Goal: Information Seeking & Learning: Learn about a topic

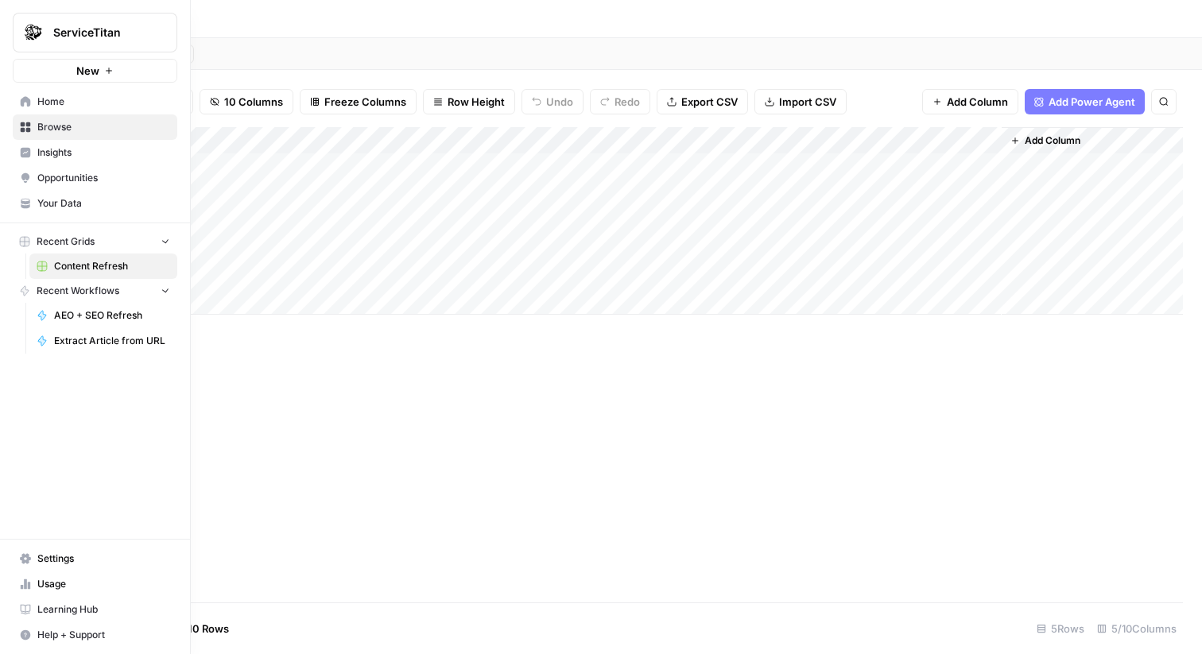
click at [27, 207] on icon at bounding box center [25, 206] width 9 height 4
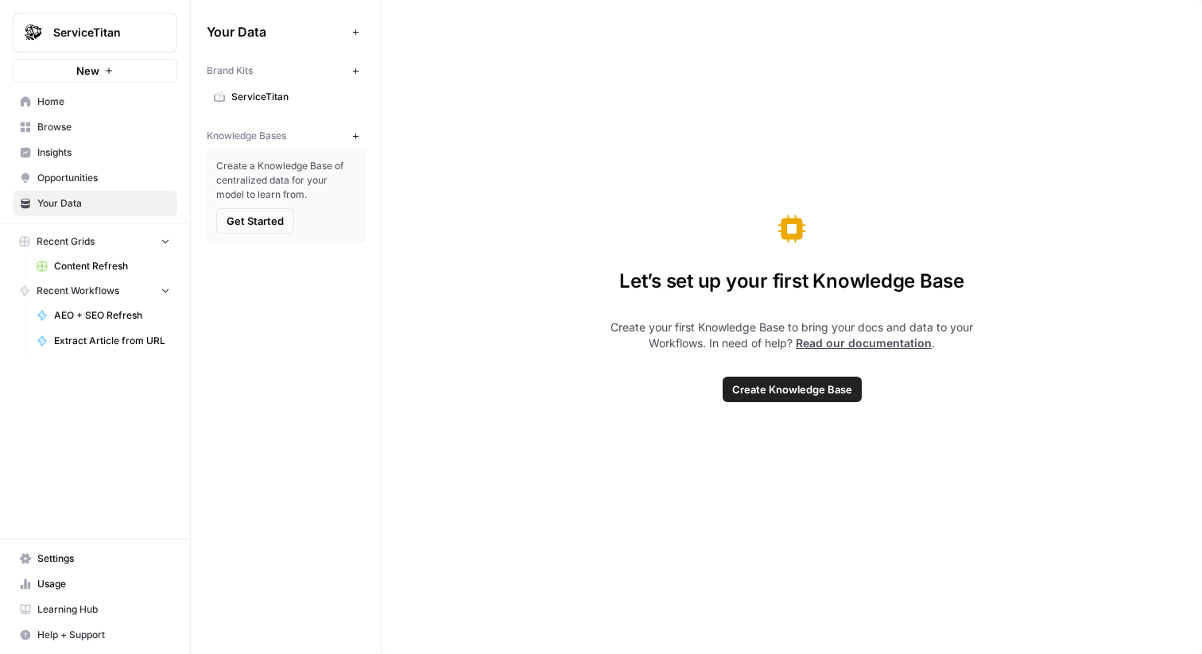
click at [275, 105] on link "ServiceTitan" at bounding box center [286, 96] width 158 height 25
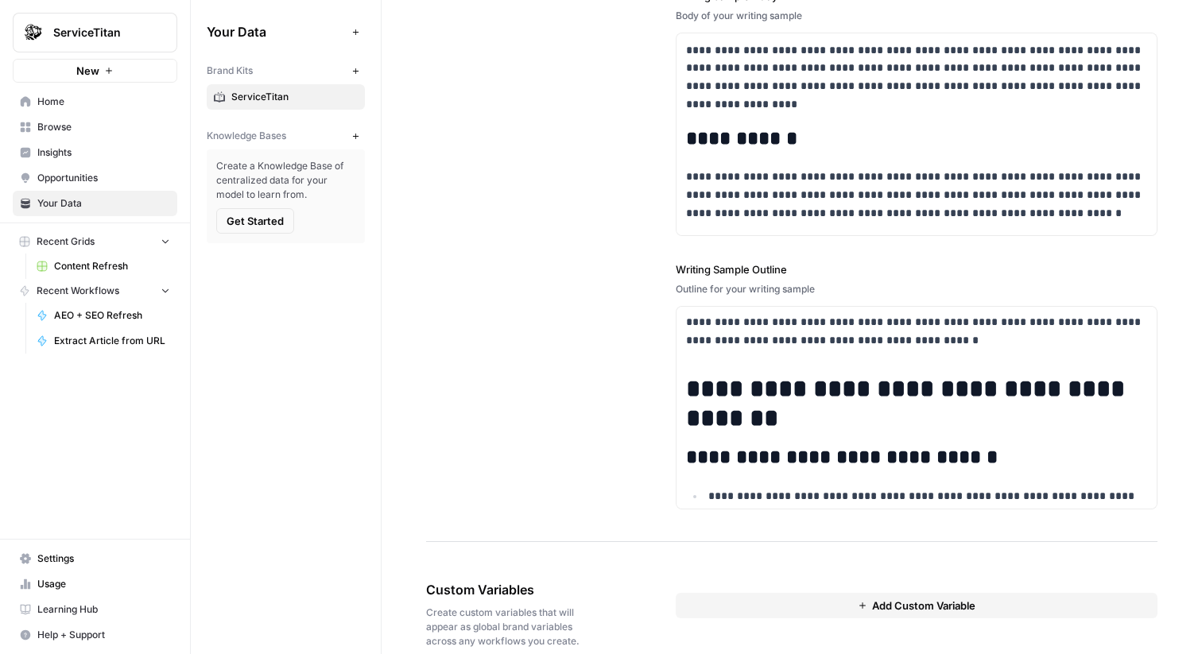
scroll to position [2030, 0]
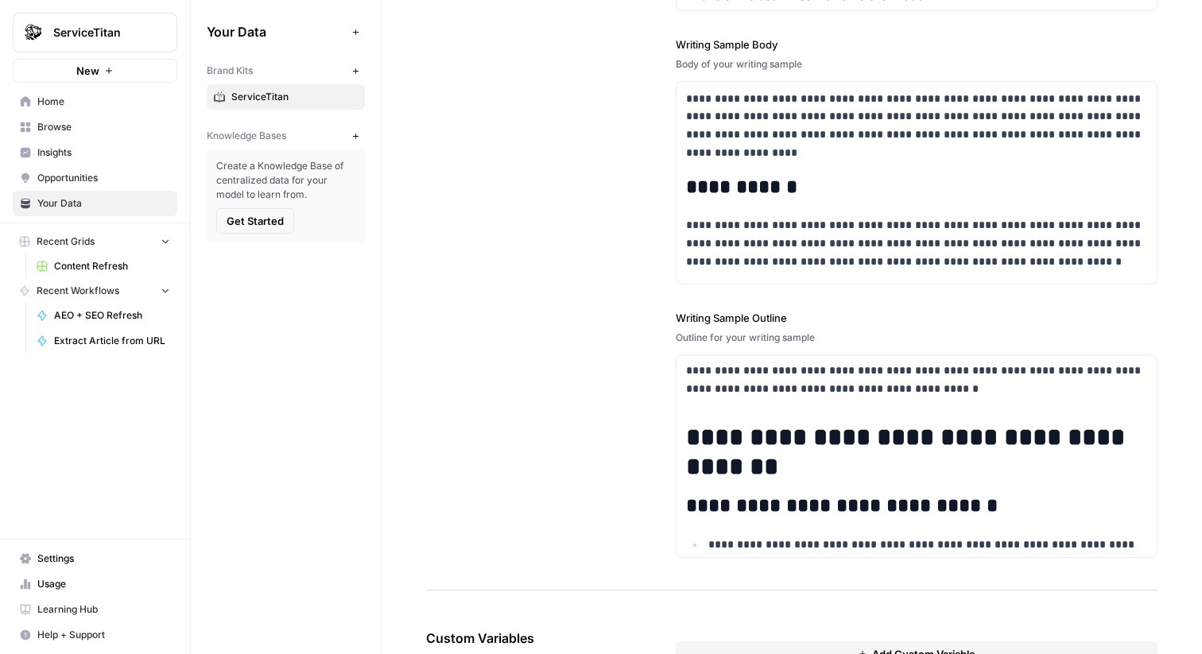
click at [126, 29] on span "ServiceTitan" at bounding box center [101, 33] width 96 height 16
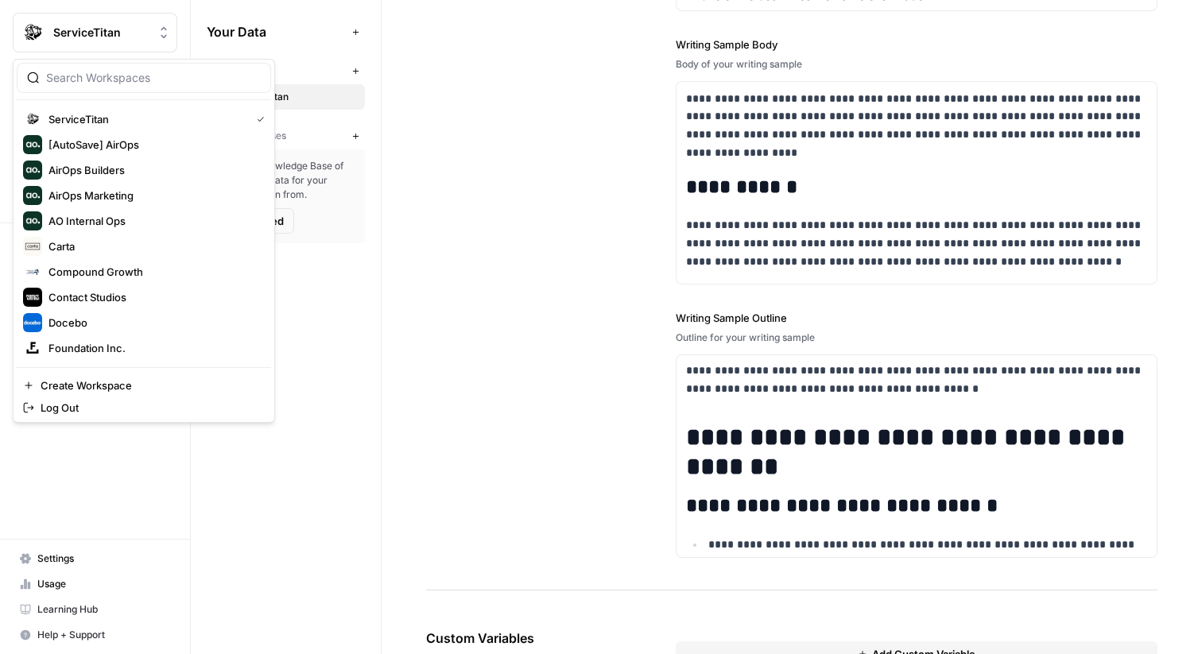
scroll to position [254, 0]
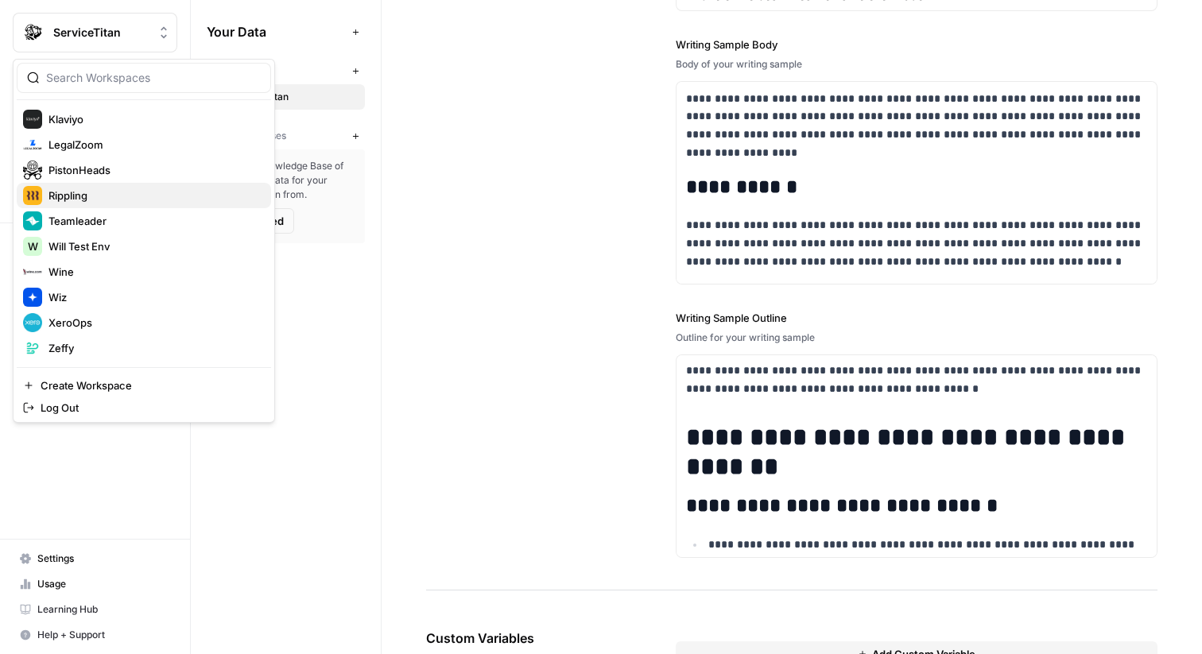
click at [127, 200] on span "Rippling" at bounding box center [154, 196] width 210 height 16
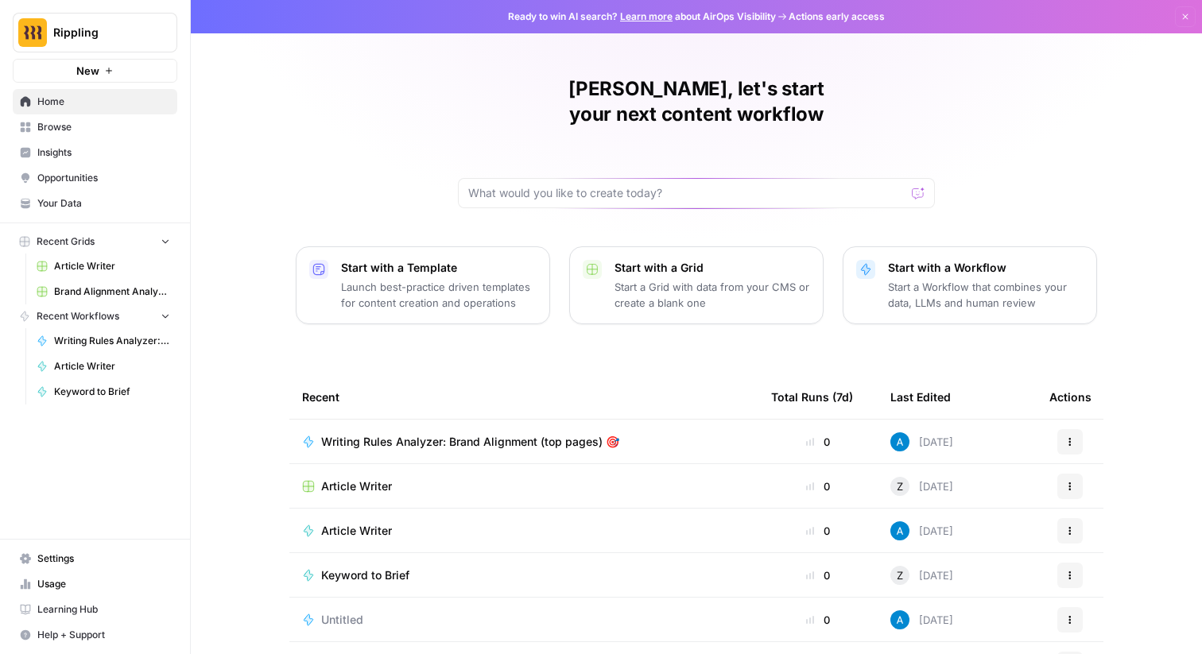
click at [129, 555] on span "Settings" at bounding box center [103, 559] width 133 height 14
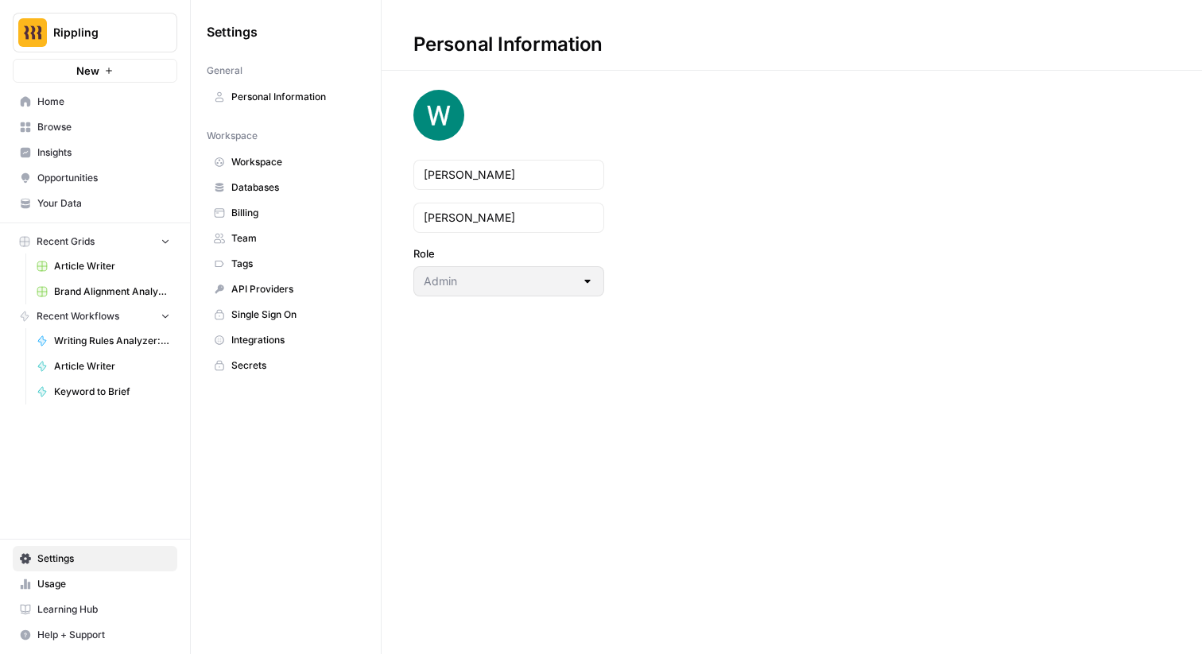
click at [117, 203] on span "Your Data" at bounding box center [103, 203] width 133 height 14
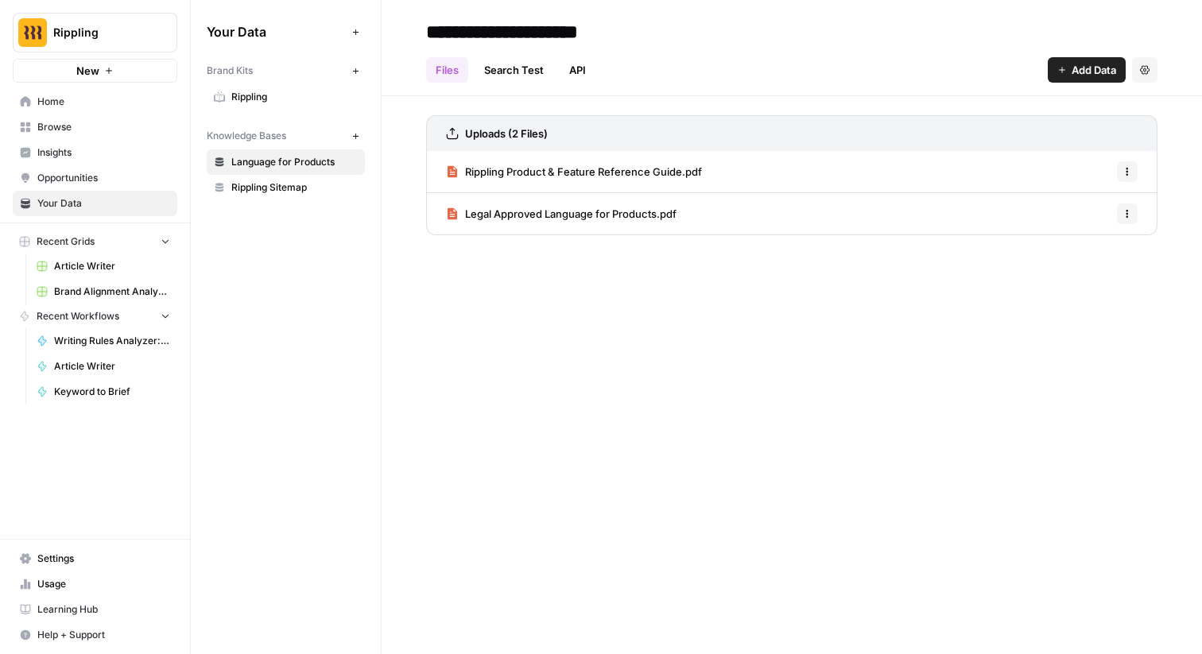
click at [261, 187] on span "Rippling Sitemap" at bounding box center [294, 188] width 126 height 14
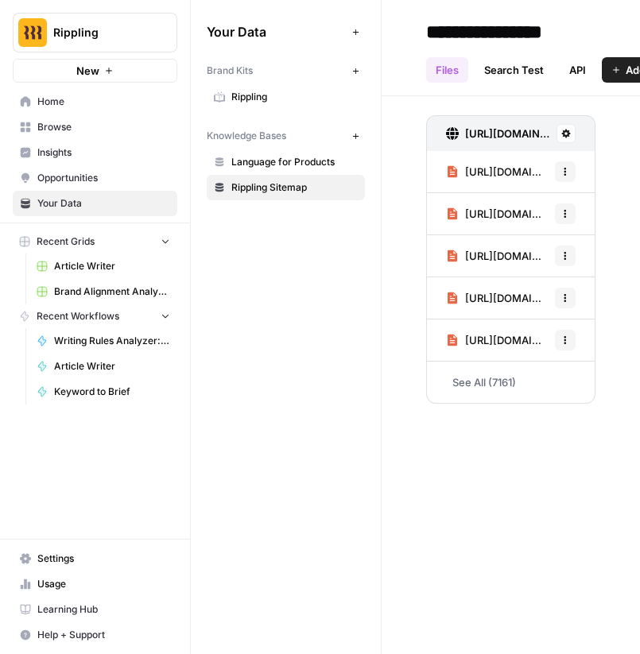
click at [58, 407] on div "Recent Grids Article Writer Brand Alignment Analyzer Recent Workflows Writing R…" at bounding box center [95, 317] width 190 height 188
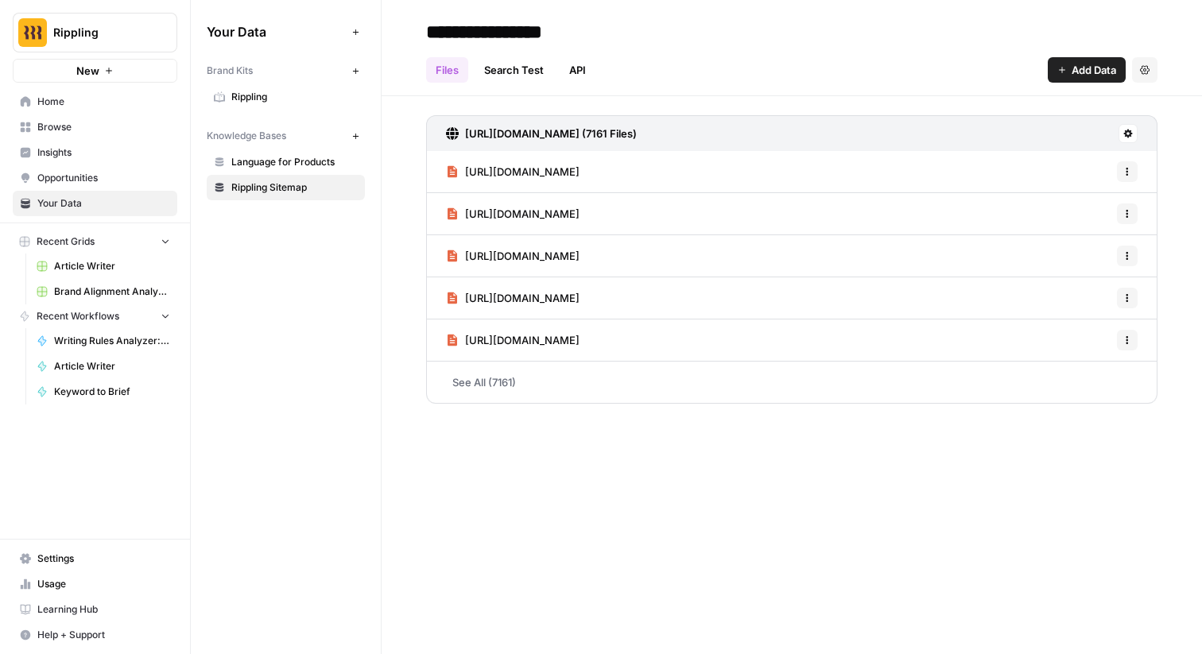
click at [118, 568] on link "Settings" at bounding box center [95, 558] width 165 height 25
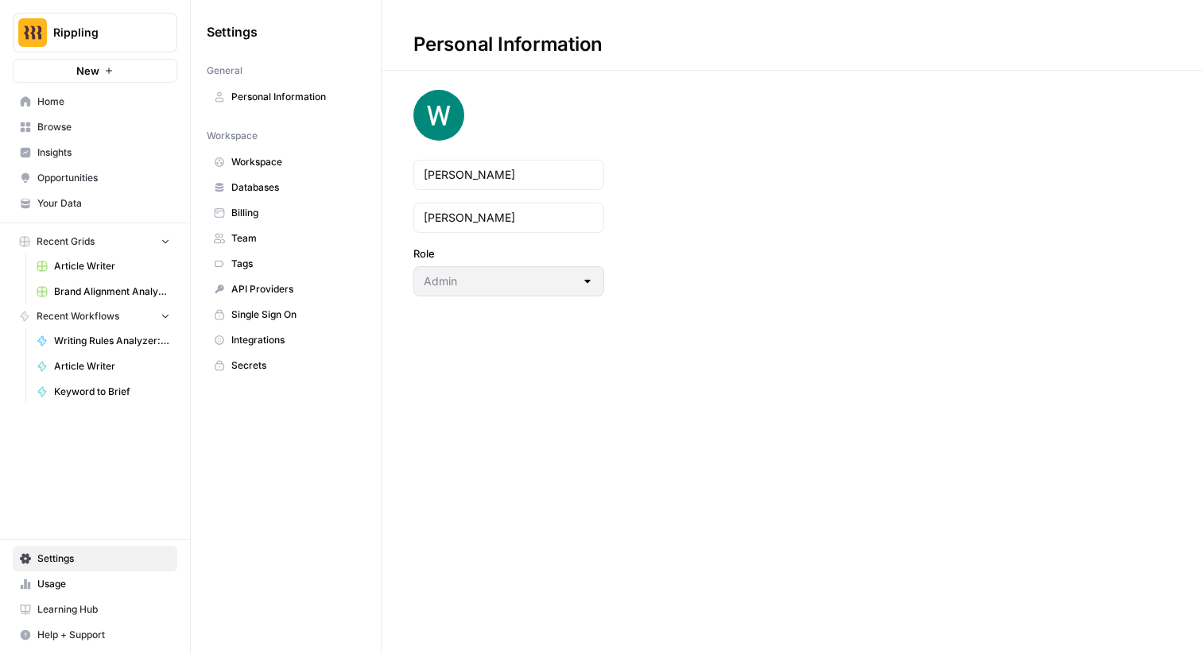
click at [78, 202] on span "Your Data" at bounding box center [103, 203] width 133 height 14
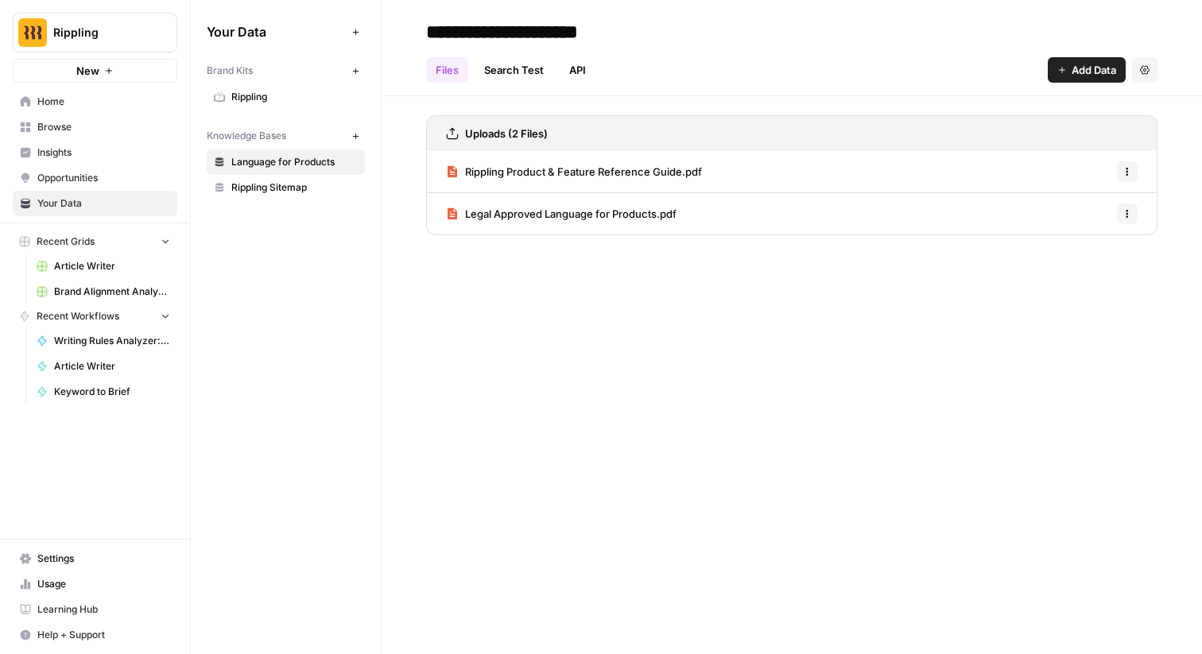
click at [279, 93] on span "Rippling" at bounding box center [294, 97] width 126 height 14
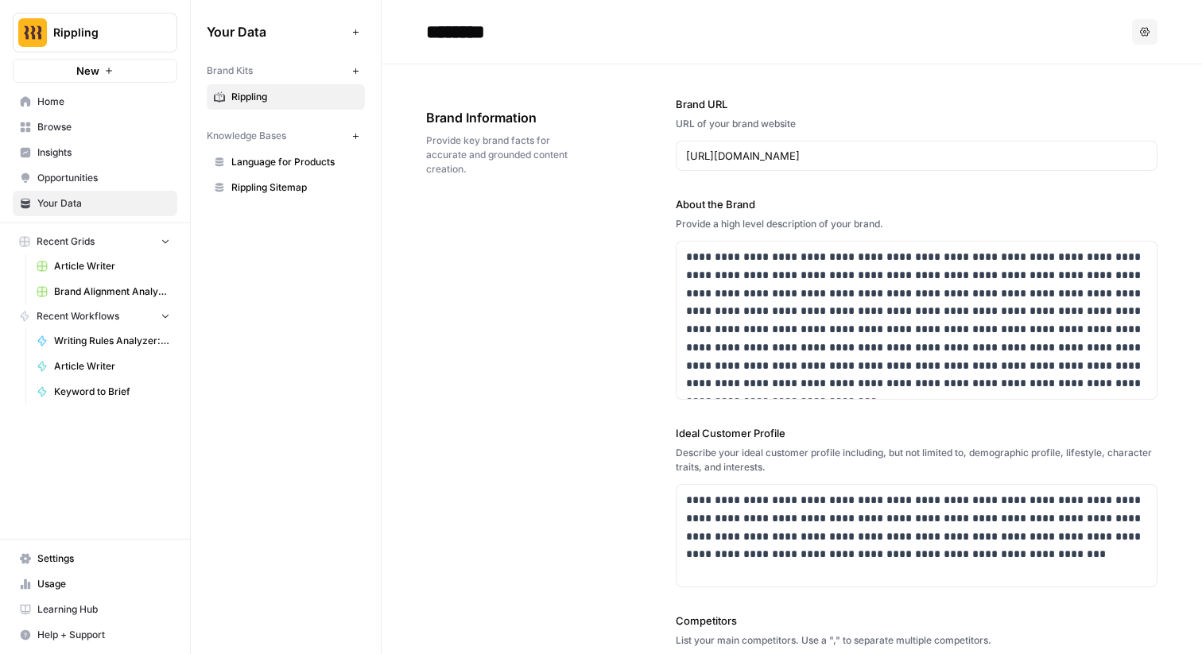
click at [316, 185] on span "Rippling Sitemap" at bounding box center [294, 188] width 126 height 14
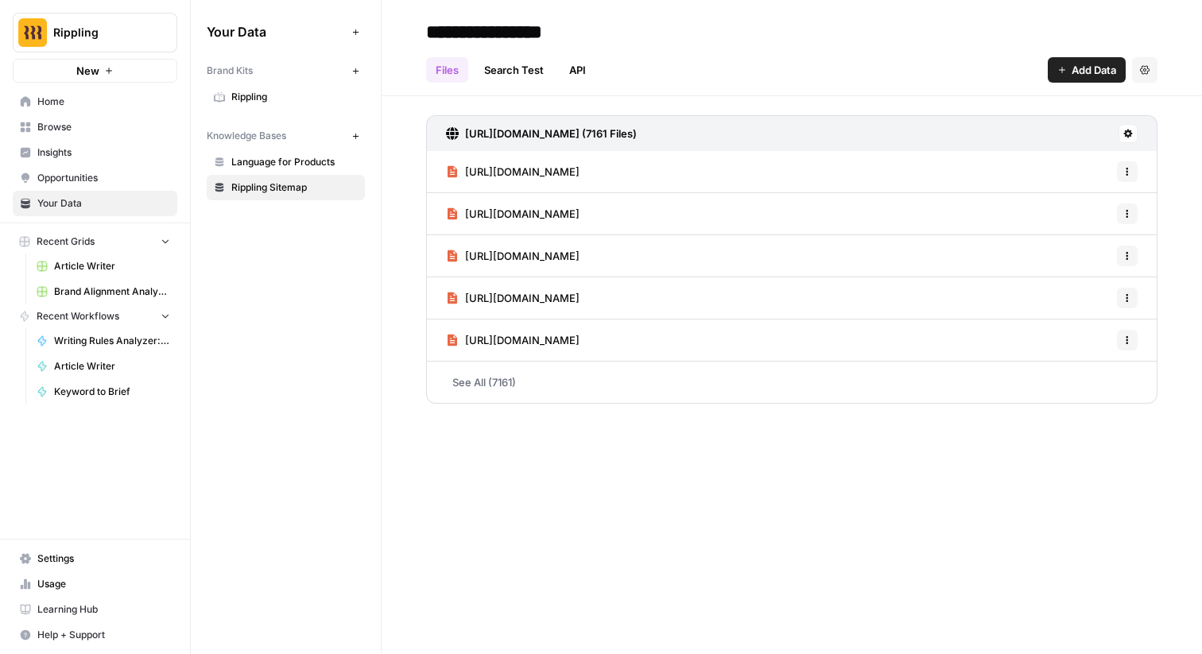
click at [84, 553] on span "Settings" at bounding box center [103, 559] width 133 height 14
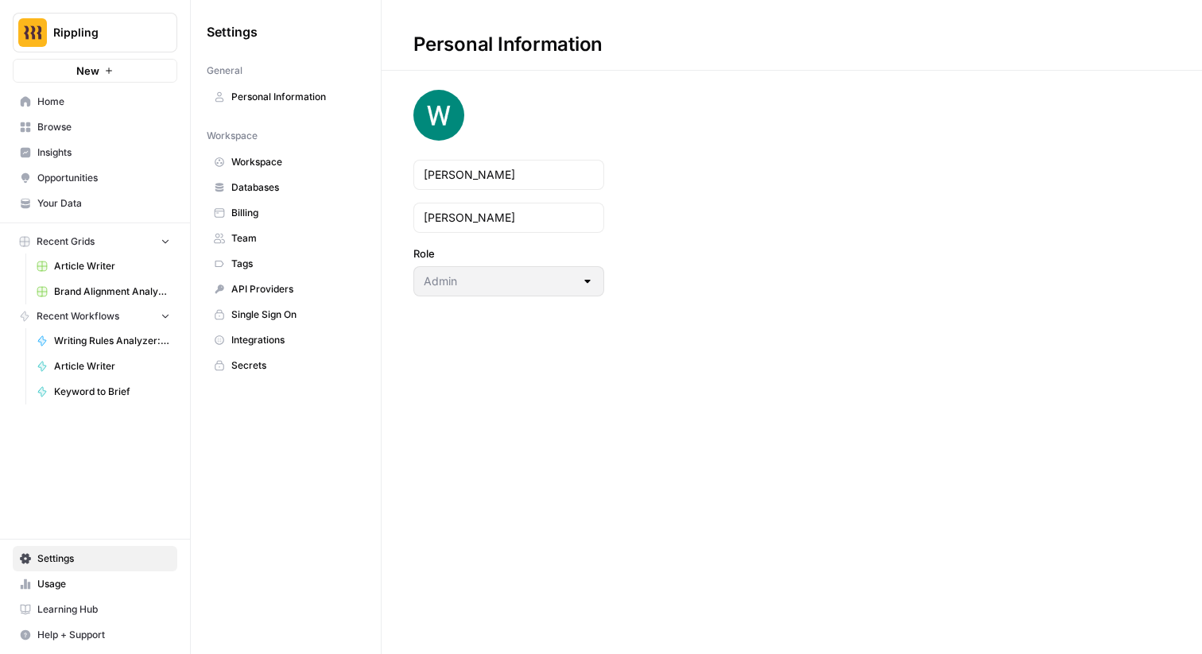
click at [266, 342] on span "Integrations" at bounding box center [294, 340] width 126 height 14
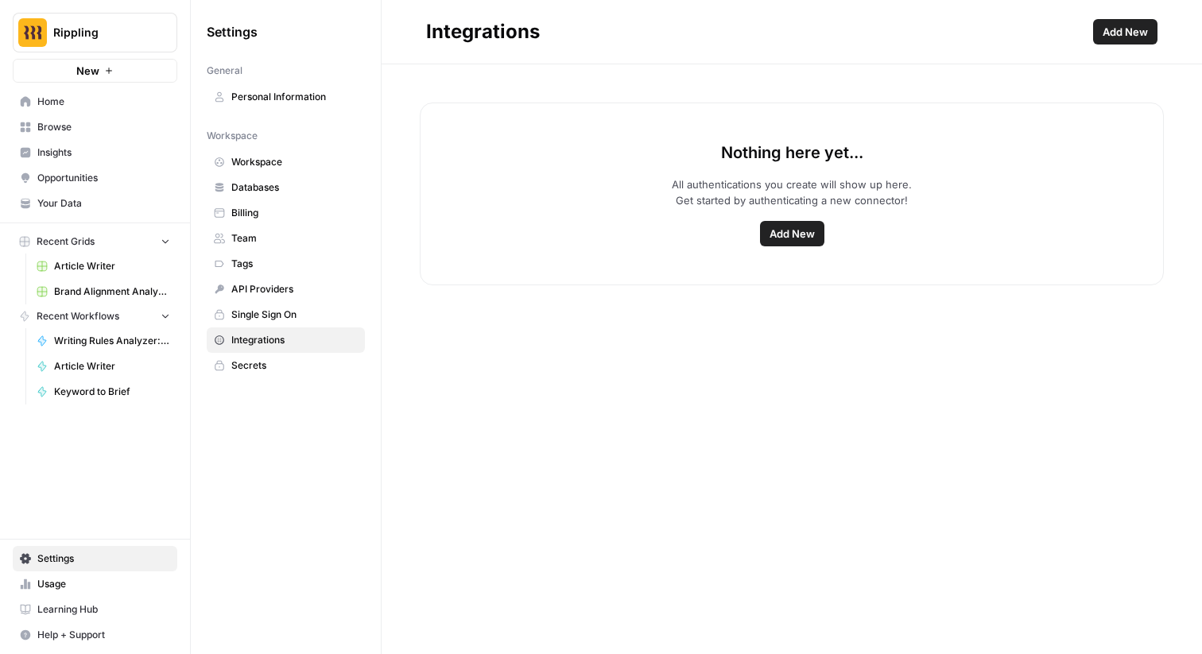
click at [796, 248] on div "Nothing here yet... All authentications you create will show up here. Get start…" at bounding box center [792, 194] width 744 height 183
click at [799, 245] on button "Add New" at bounding box center [792, 233] width 64 height 25
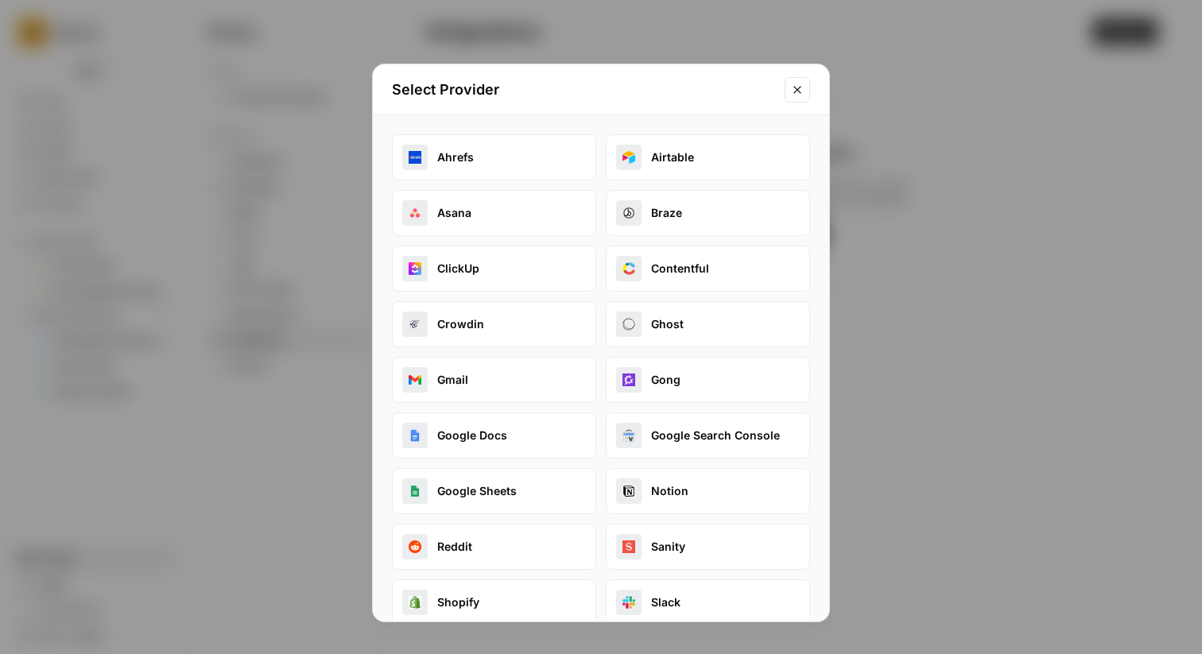
scroll to position [17, 0]
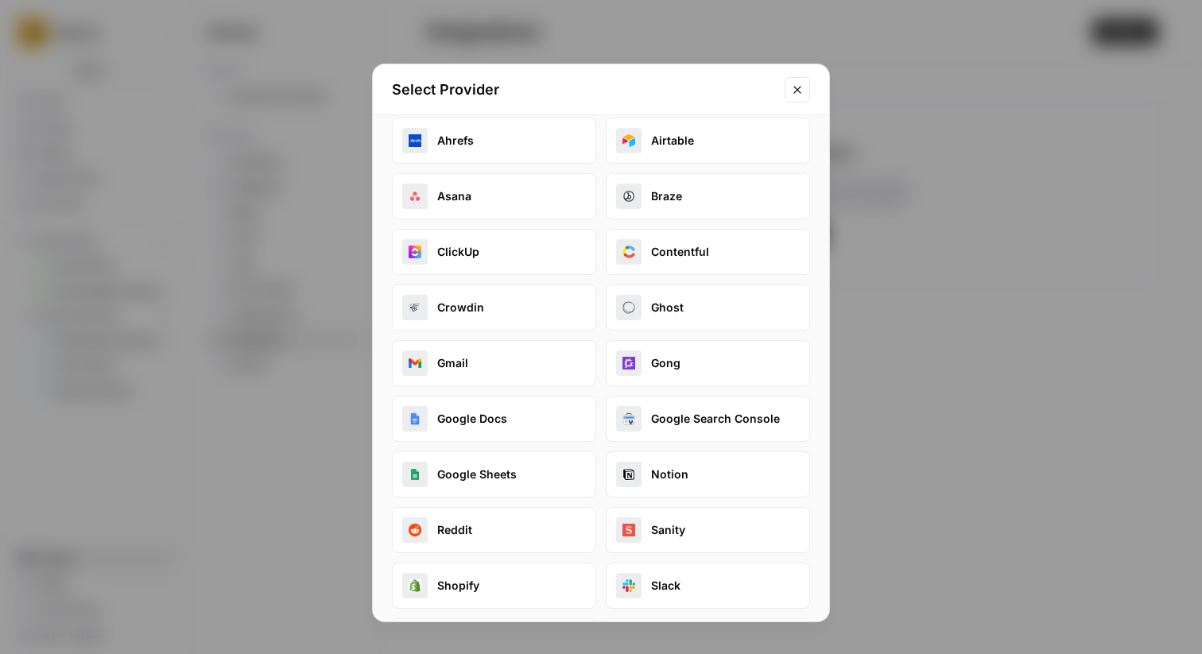
click at [799, 91] on icon "Close modal" at bounding box center [797, 89] width 7 height 7
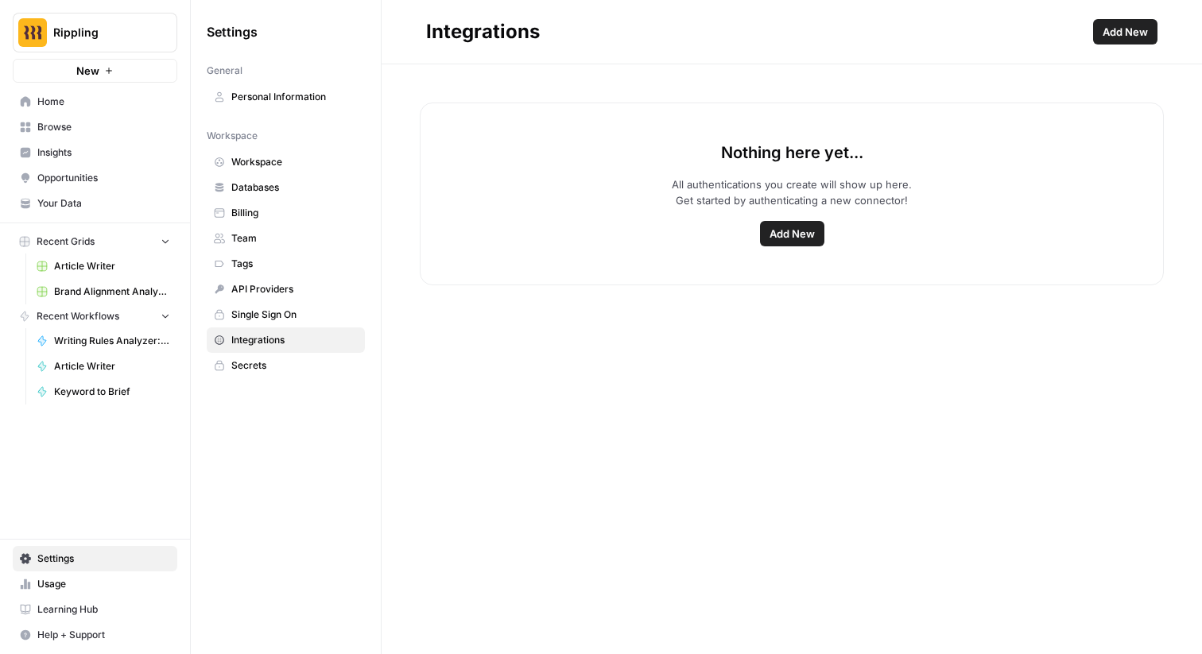
click at [73, 562] on span "Settings" at bounding box center [103, 559] width 133 height 14
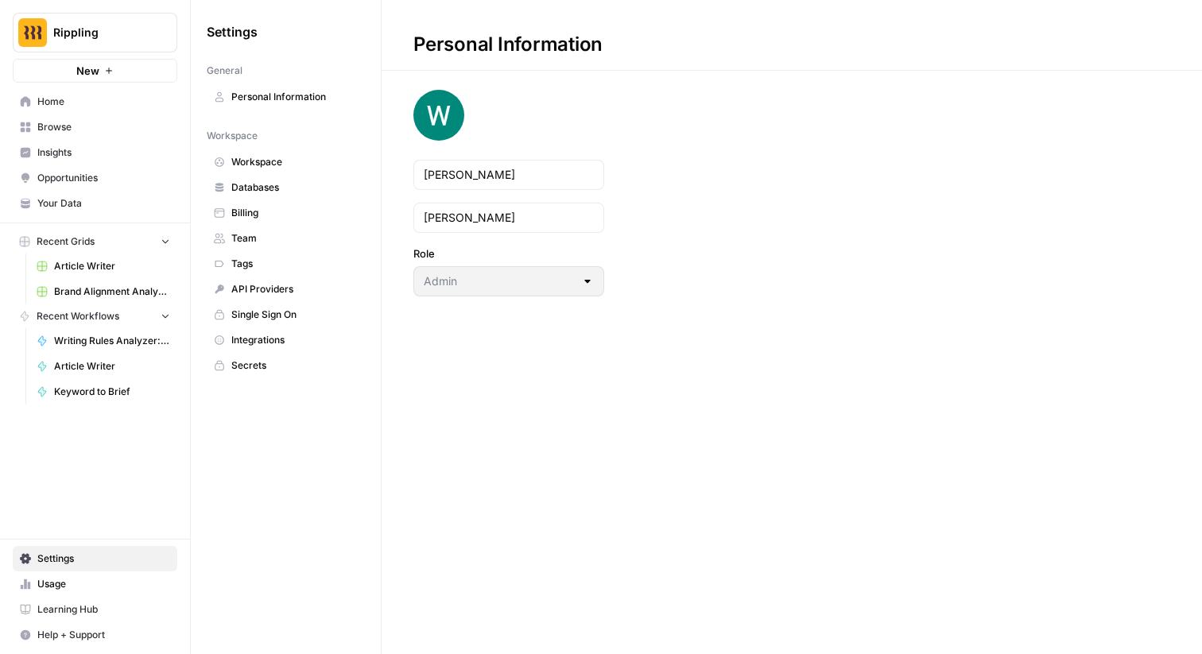
click at [94, 194] on link "Your Data" at bounding box center [95, 203] width 165 height 25
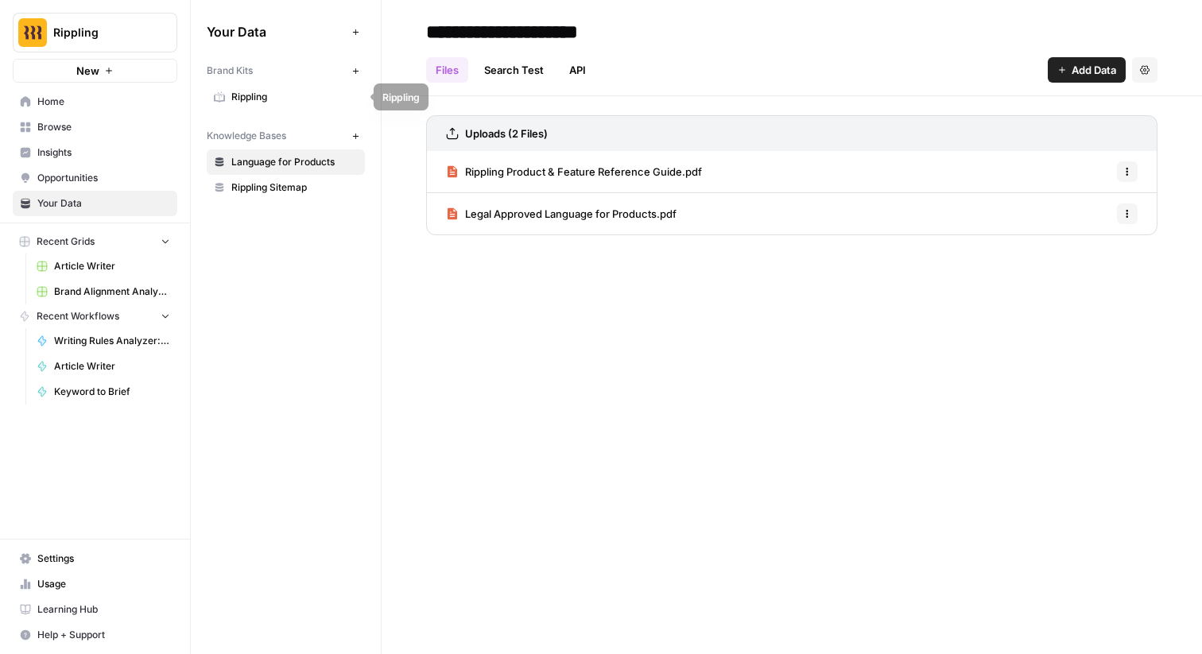
click at [302, 97] on span "Rippling" at bounding box center [294, 97] width 126 height 14
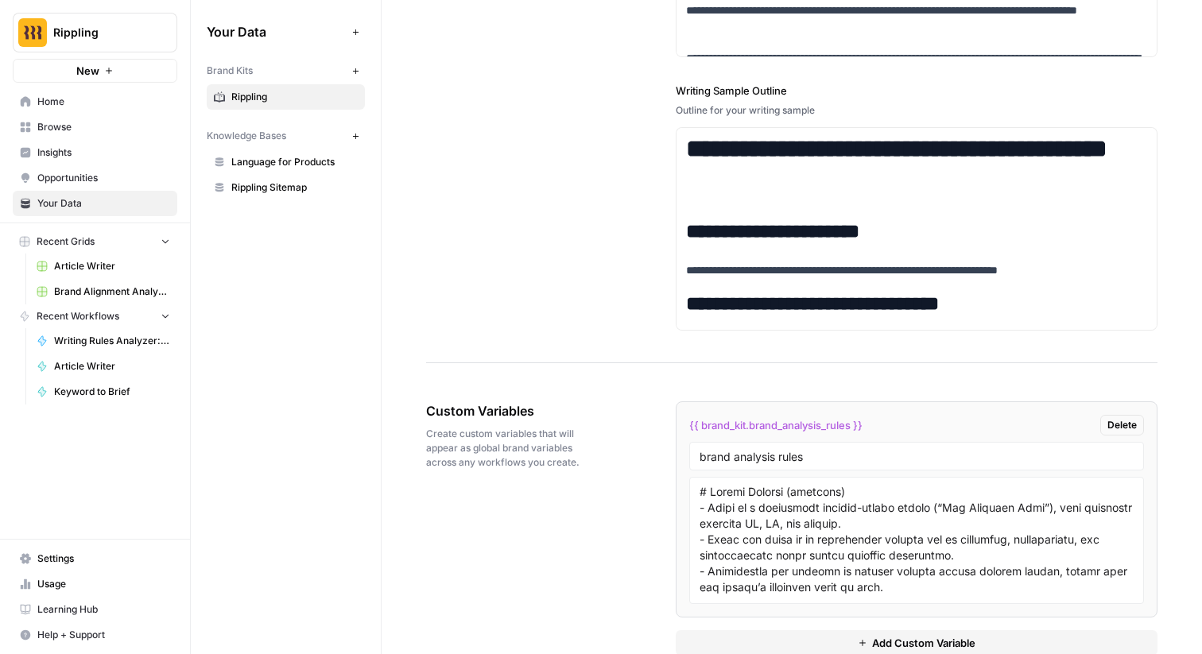
scroll to position [2494, 0]
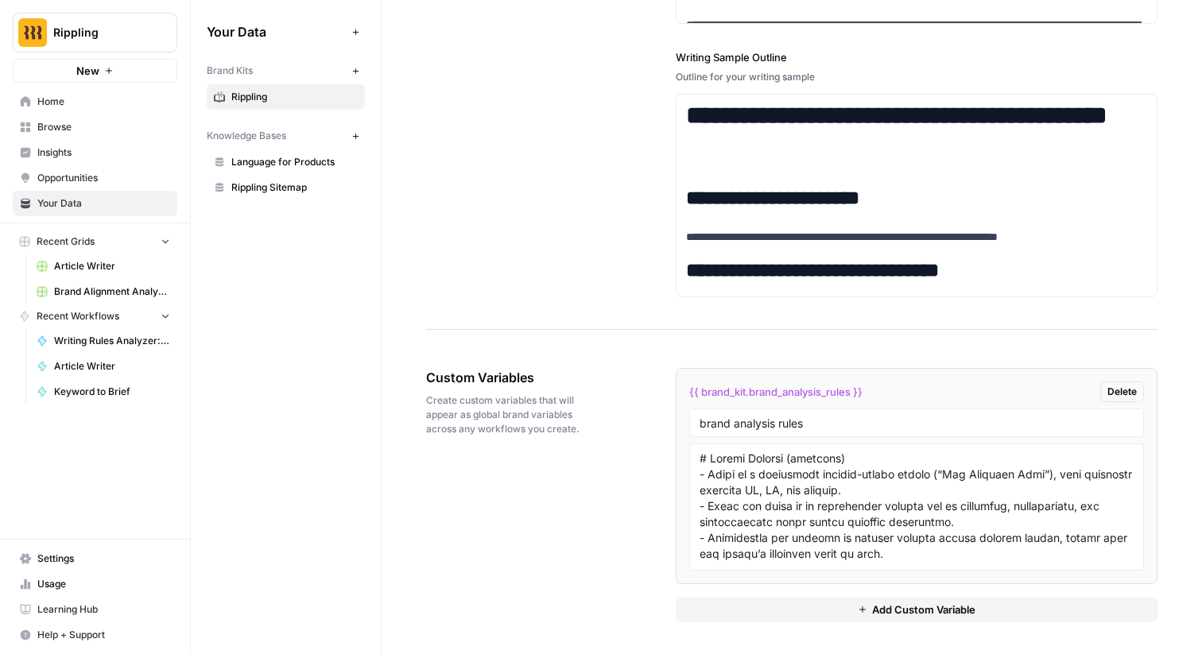
drag, startPoint x: 895, startPoint y: 393, endPoint x: 686, endPoint y: 391, distance: 209.2
click at [686, 390] on li "{{ brand_kit.brand_analysis_rules }} Delete brand analysis rules" at bounding box center [917, 476] width 482 height 216
click at [369, 69] on div "Your Data Add Data Brand Kits New Rippling Knowledge Bases New Language for Pro…" at bounding box center [286, 109] width 190 height 219
click at [358, 69] on icon "button" at bounding box center [355, 71] width 9 height 9
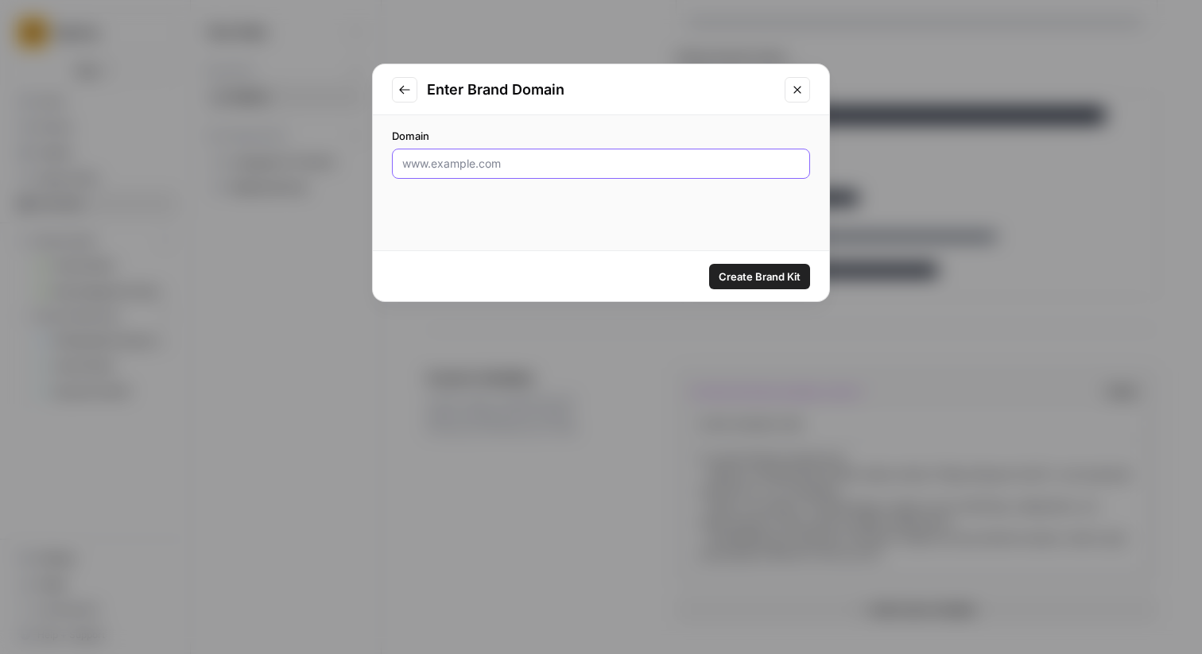
click at [542, 170] on input "Domain" at bounding box center [601, 164] width 398 height 16
click at [798, 95] on icon "Close modal" at bounding box center [797, 90] width 13 height 13
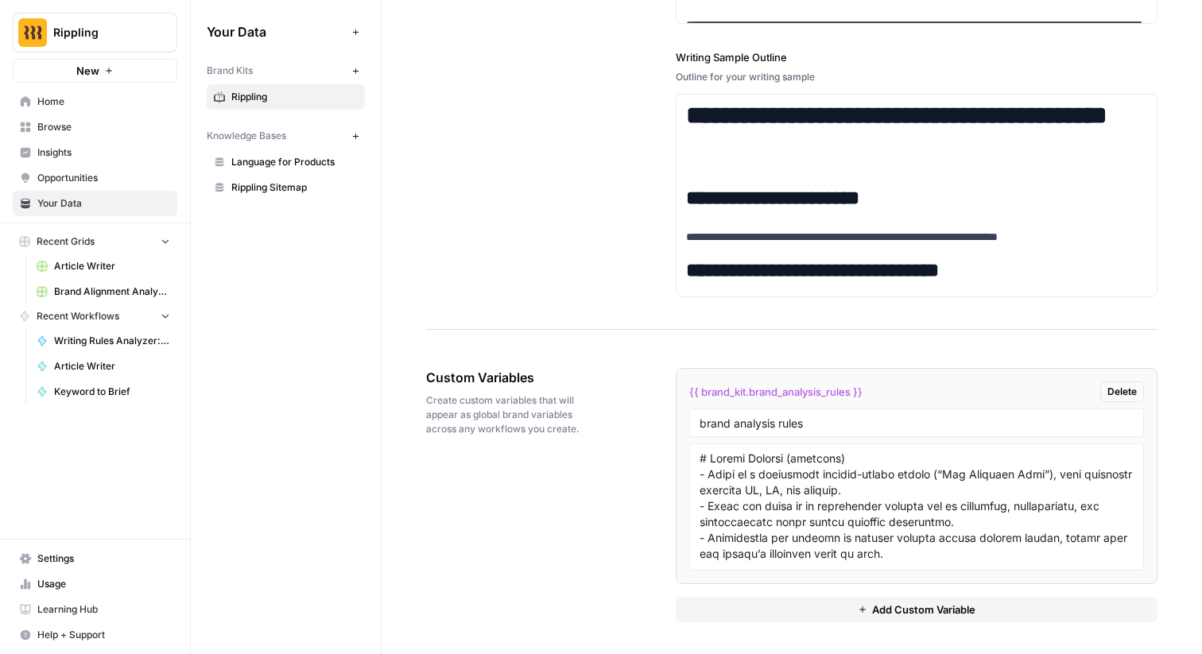
click at [312, 100] on span "Rippling" at bounding box center [294, 97] width 126 height 14
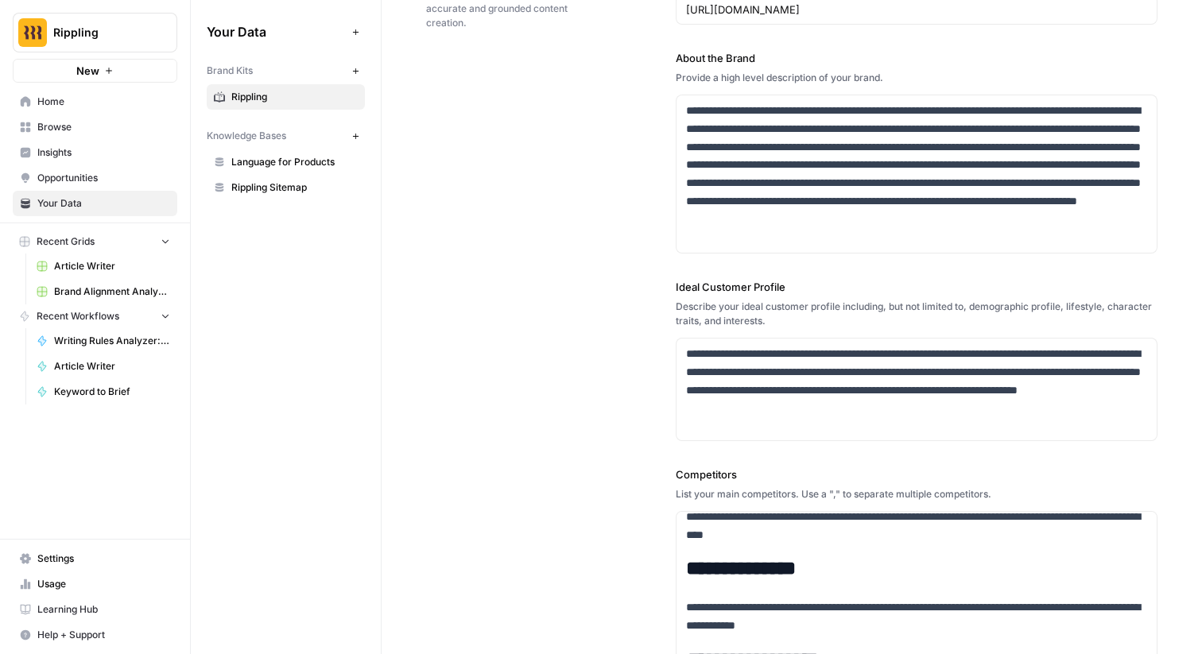
scroll to position [0, 0]
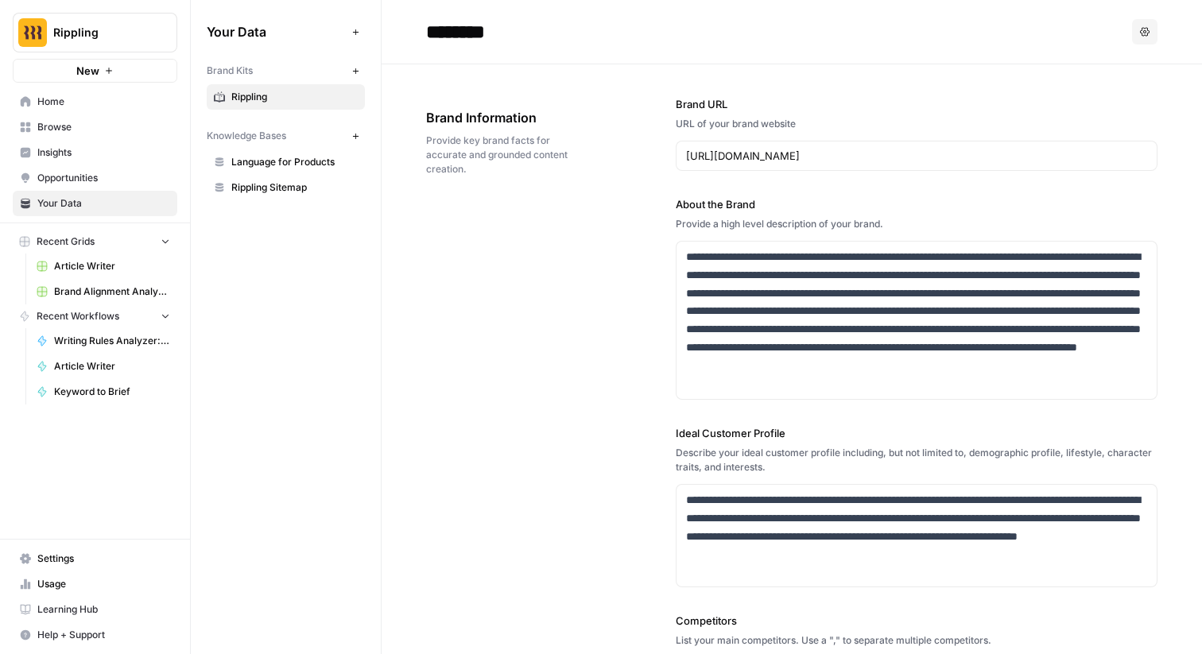
click at [433, 271] on div "**********" at bounding box center [792, 566] width 732 height 1004
click at [462, 244] on div "**********" at bounding box center [792, 566] width 732 height 1004
